Goal: Use online tool/utility: Utilize a website feature to perform a specific function

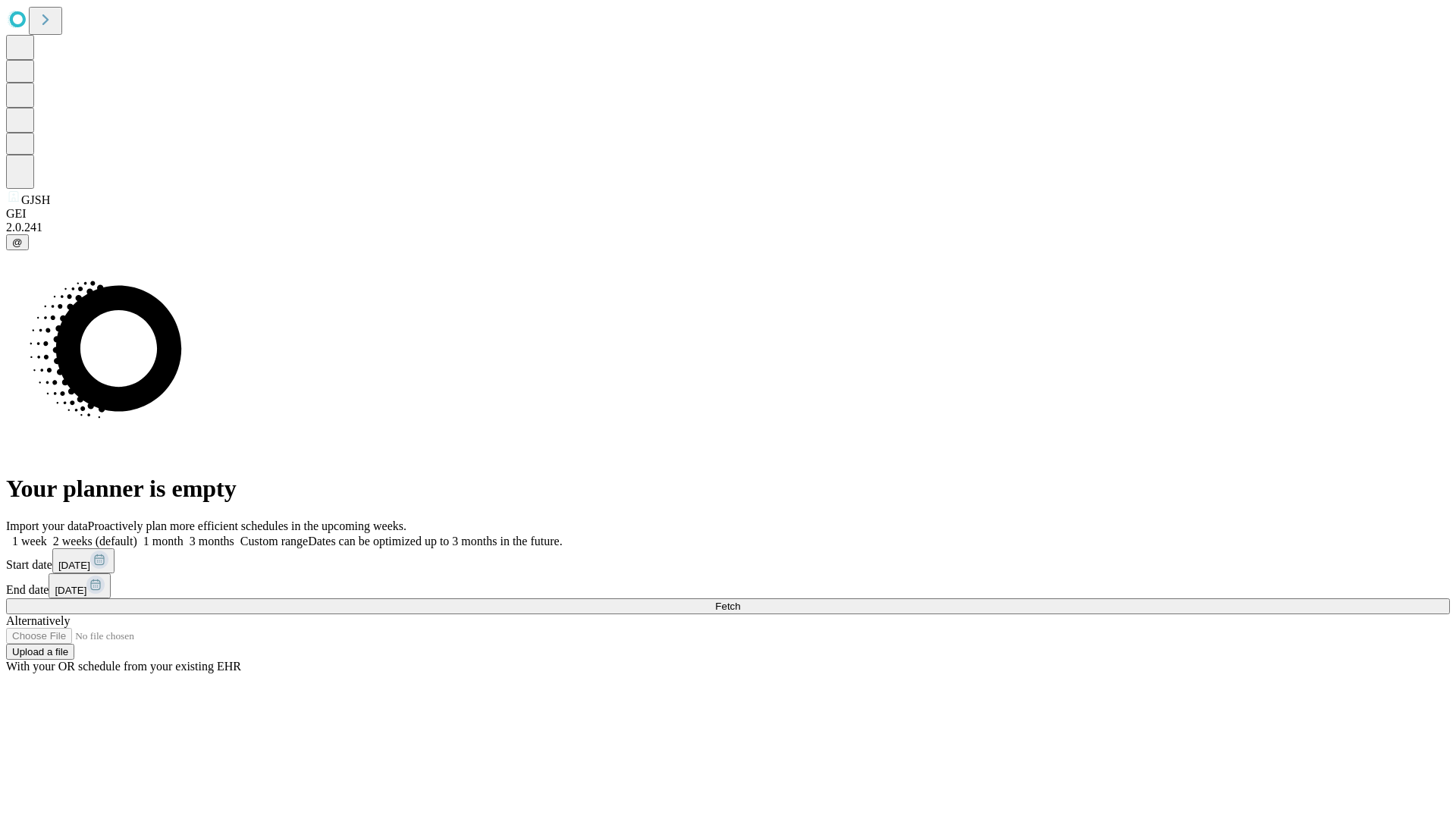
click at [741, 600] on span "Fetch" at bounding box center [728, 606] width 25 height 11
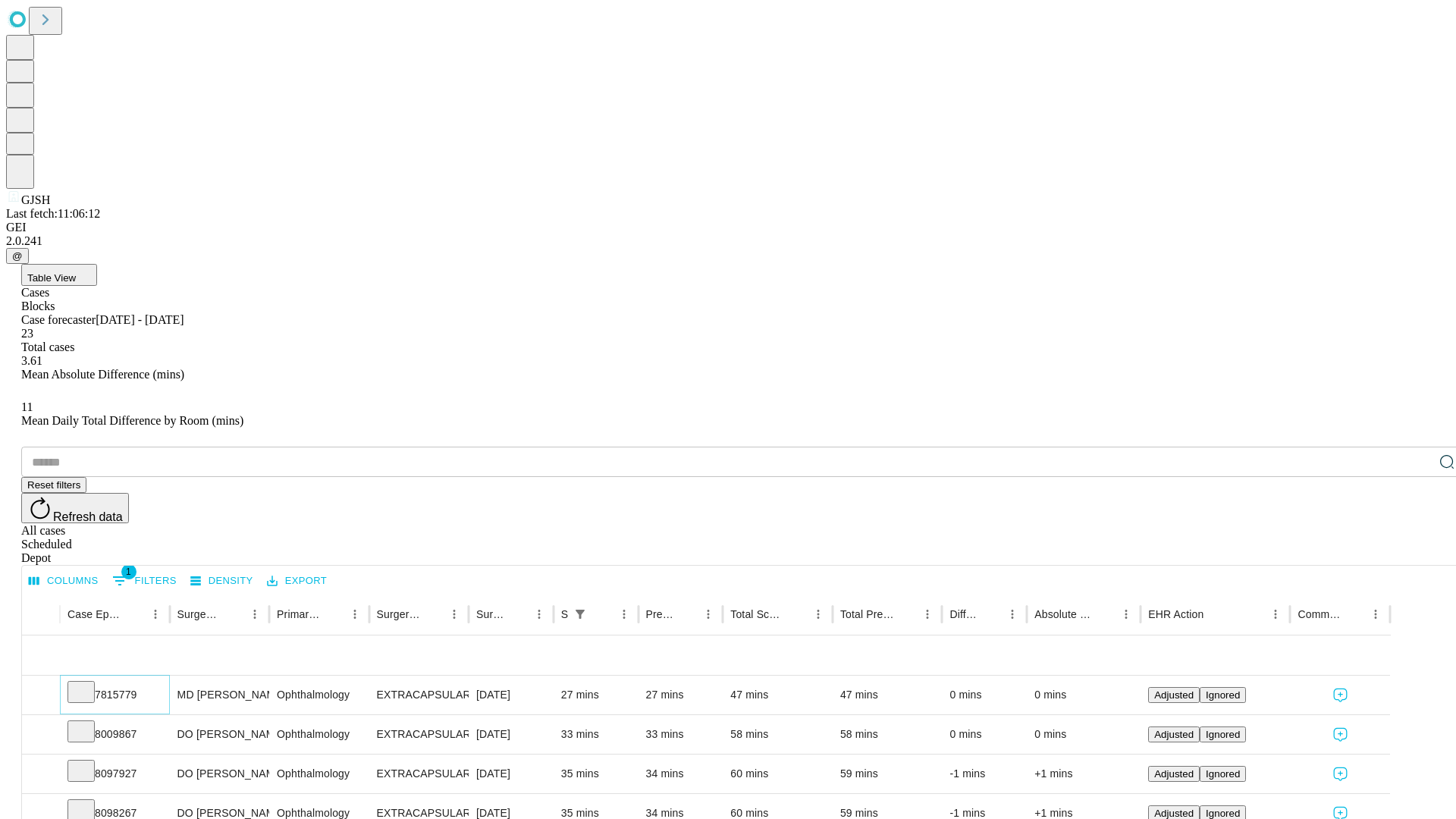
click at [89, 683] on icon at bounding box center [81, 690] width 15 height 15
